Goal: Transaction & Acquisition: Purchase product/service

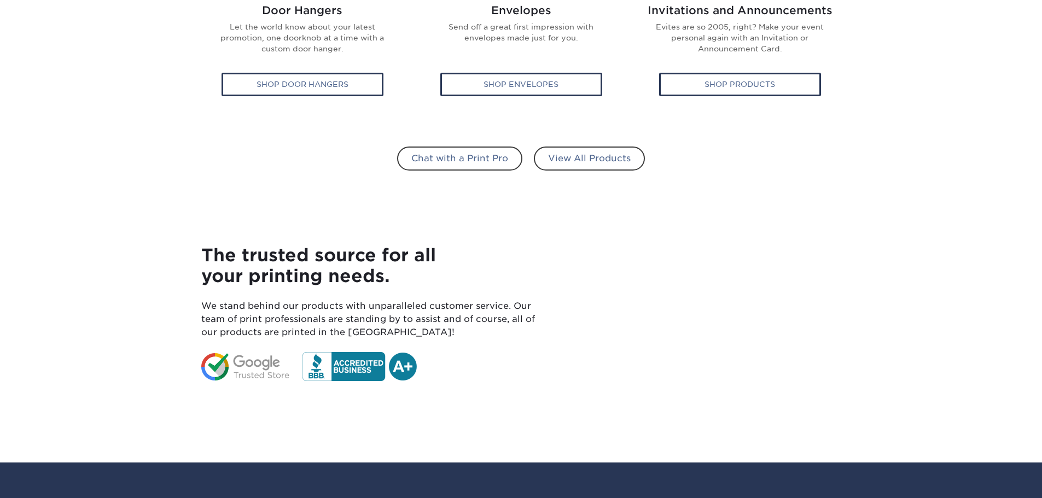
scroll to position [875, 0]
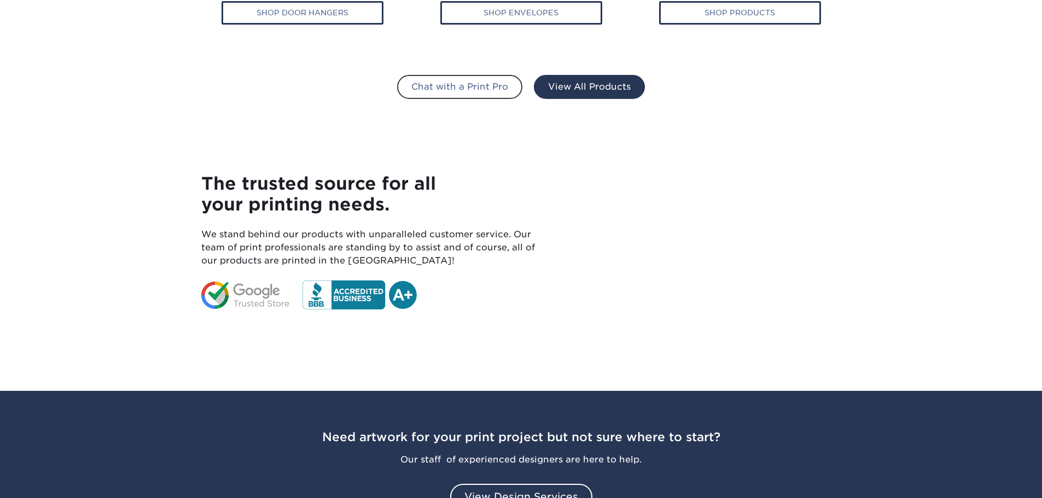
click at [583, 90] on link "View All Products" at bounding box center [589, 87] width 111 height 24
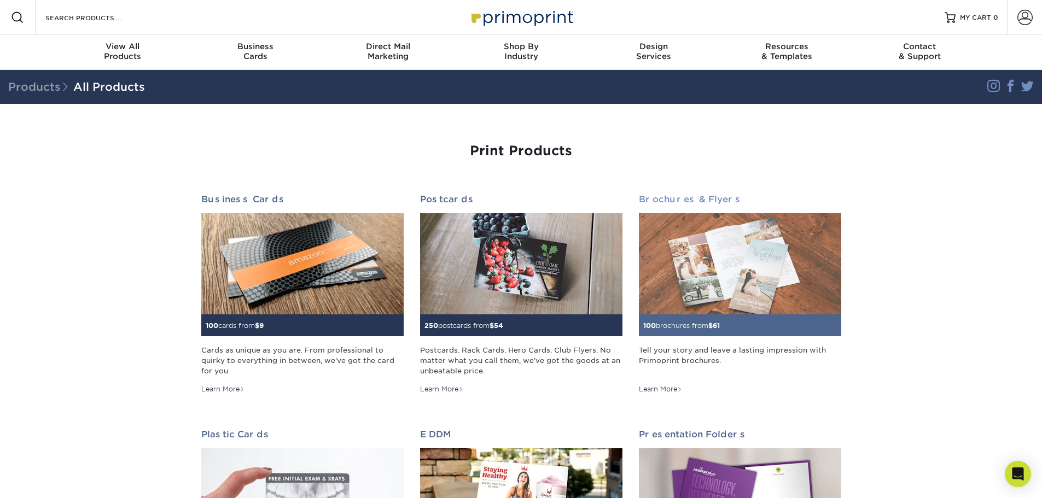
click at [660, 201] on h2 "Brochures & Flyers" at bounding box center [740, 199] width 202 height 10
